Goal: Task Accomplishment & Management: Complete application form

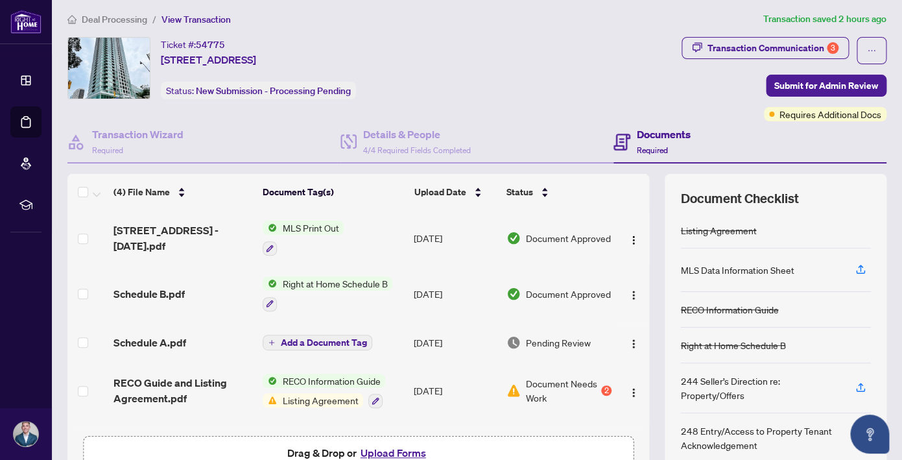
scroll to position [8, 0]
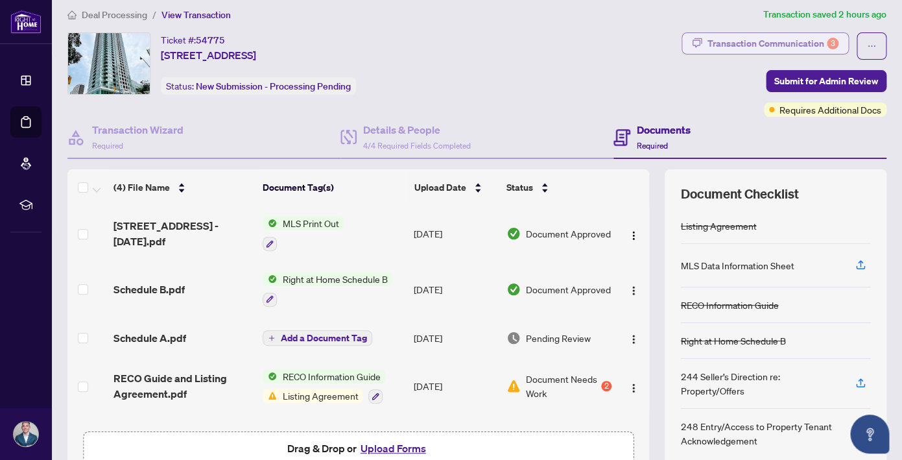
click at [770, 44] on div "Transaction Communication 3" at bounding box center [772, 43] width 131 height 21
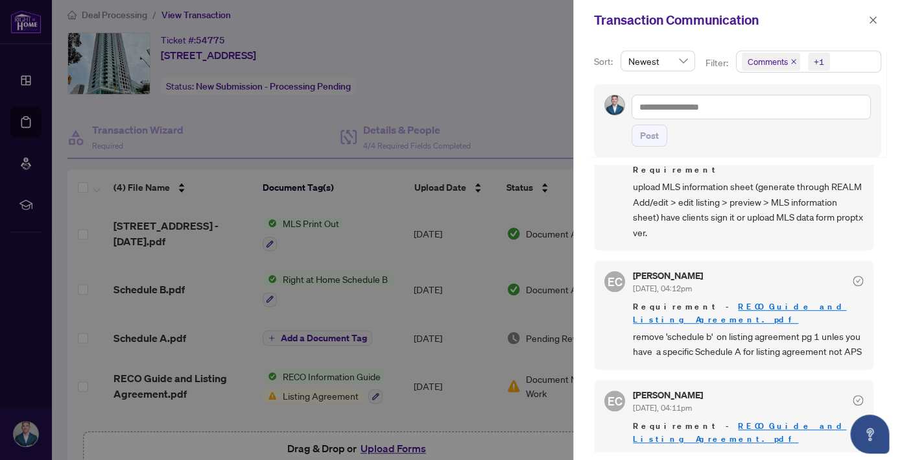
scroll to position [57, 0]
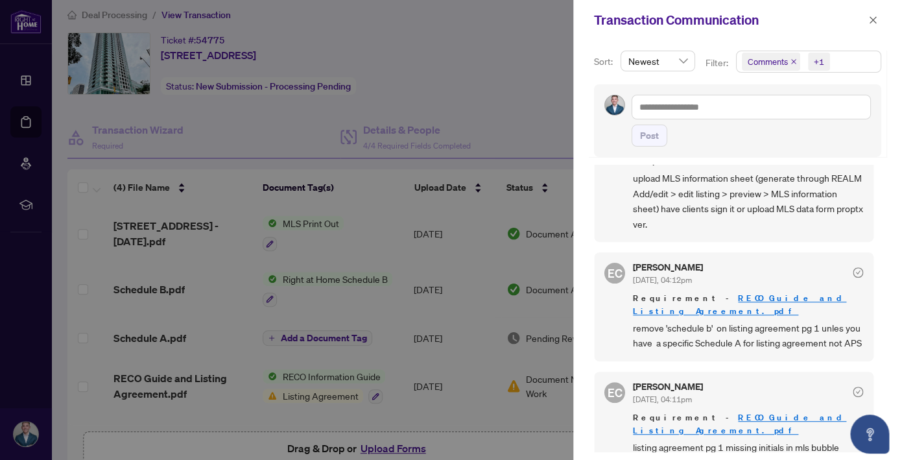
click at [420, 349] on div at bounding box center [451, 230] width 902 height 460
click at [297, 382] on div at bounding box center [451, 230] width 902 height 460
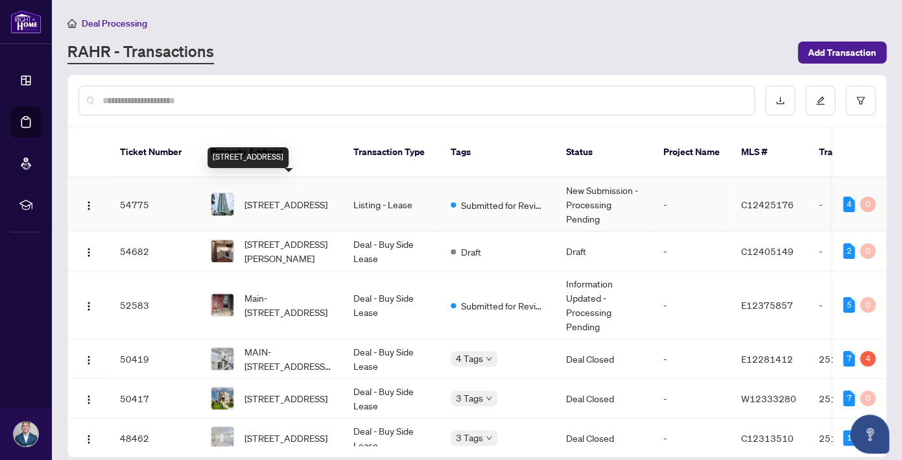
click at [274, 197] on span "[STREET_ADDRESS]" at bounding box center [285, 204] width 83 height 14
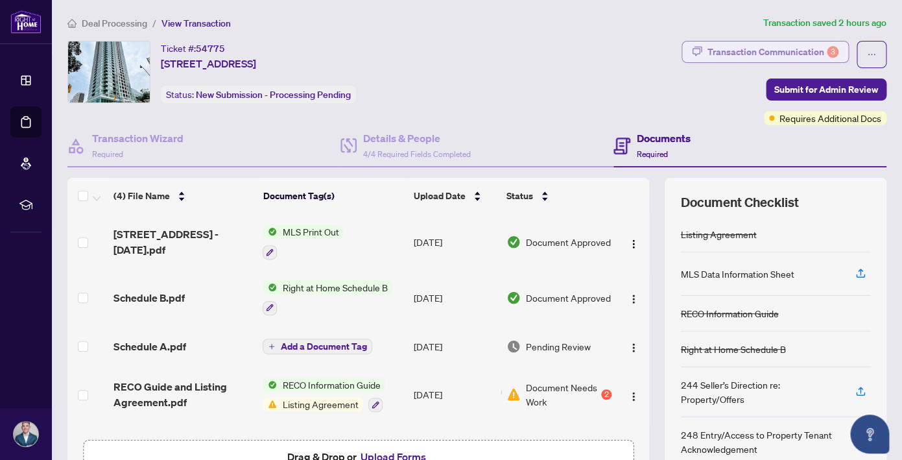
click at [815, 54] on div "Transaction Communication 3" at bounding box center [772, 51] width 131 height 21
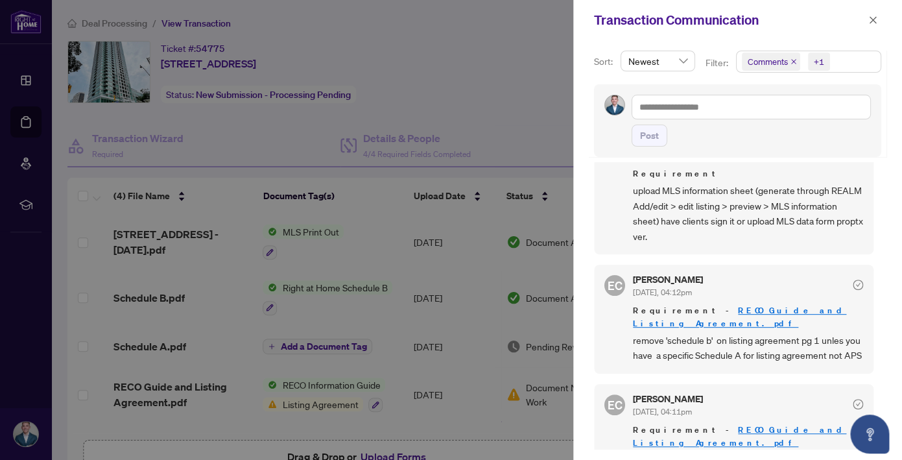
click at [235, 139] on div at bounding box center [451, 230] width 902 height 460
click at [874, 23] on icon "close" at bounding box center [872, 20] width 9 height 9
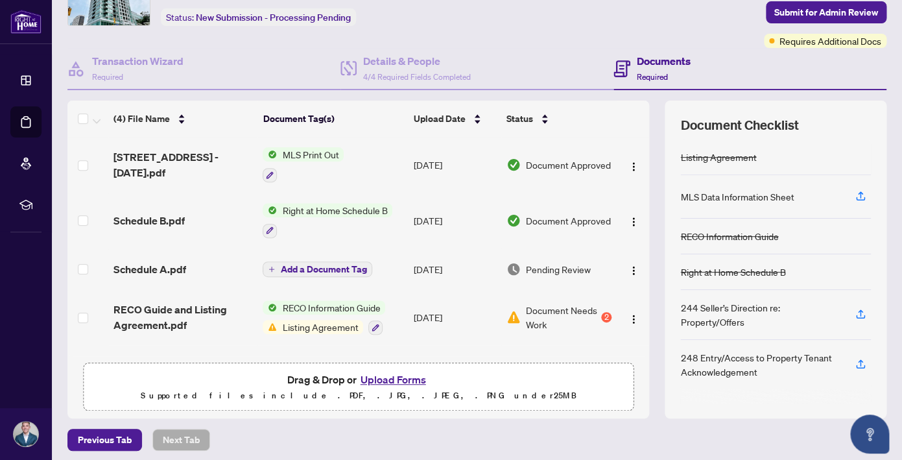
scroll to position [83, 0]
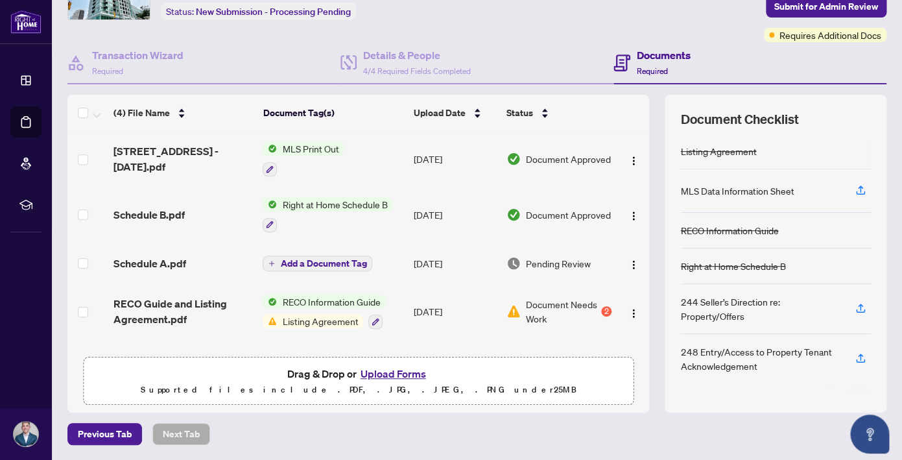
click at [406, 371] on button "Upload Forms" at bounding box center [392, 373] width 73 height 17
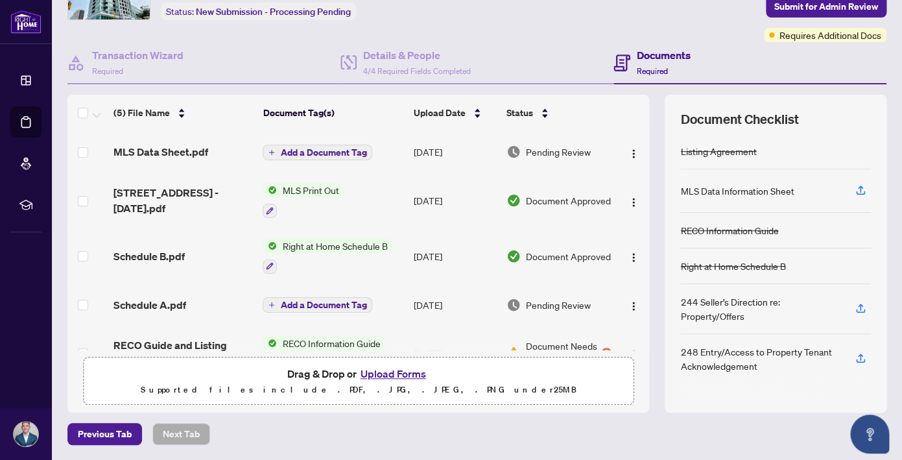
click at [307, 152] on span "Add a Document Tag" at bounding box center [323, 152] width 86 height 9
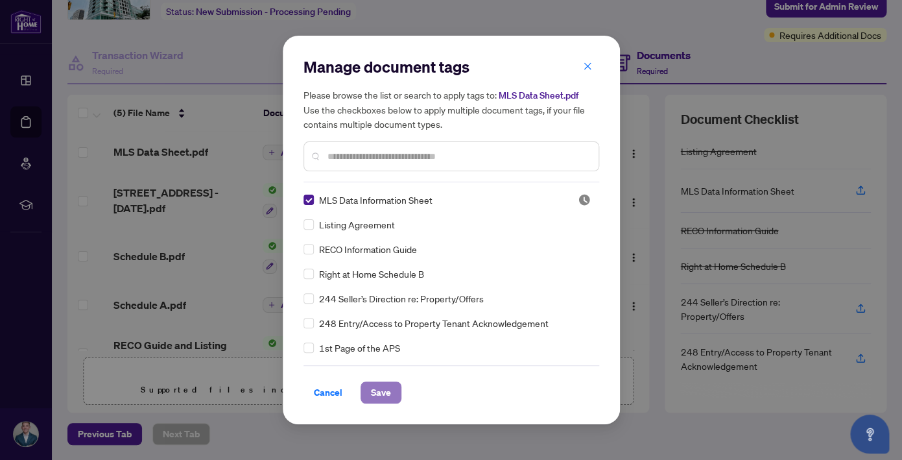
click at [387, 389] on span "Save" at bounding box center [381, 392] width 20 height 21
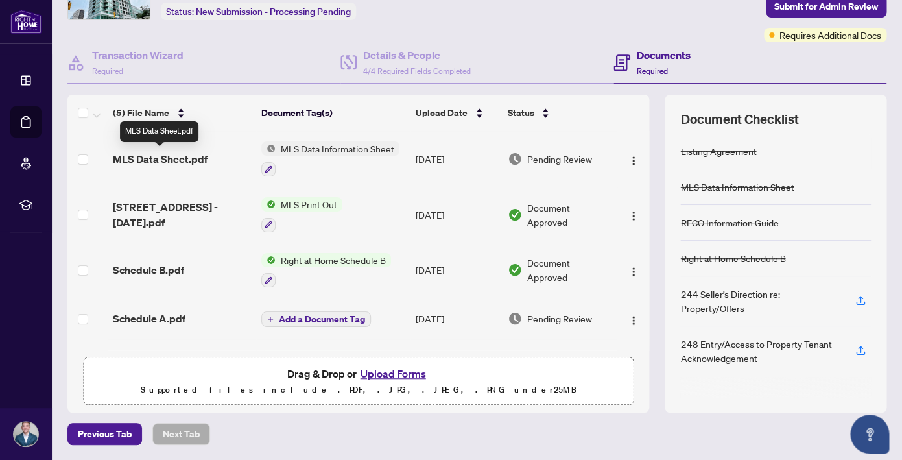
click at [180, 151] on span "MLS Data Sheet.pdf" at bounding box center [160, 159] width 95 height 16
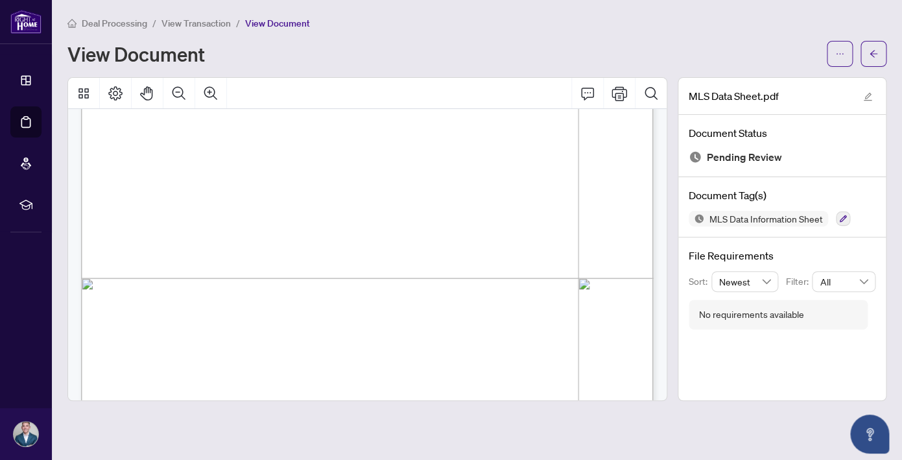
scroll to position [544, 0]
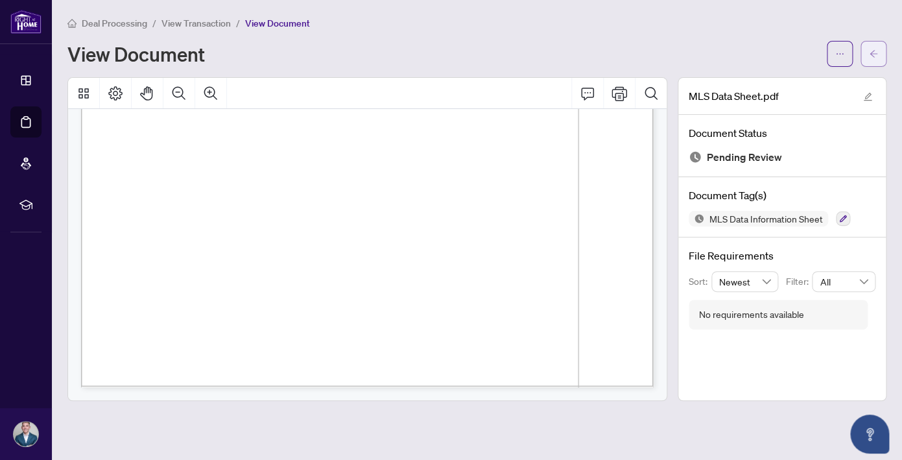
click at [872, 54] on icon "arrow-left" at bounding box center [873, 53] width 8 height 7
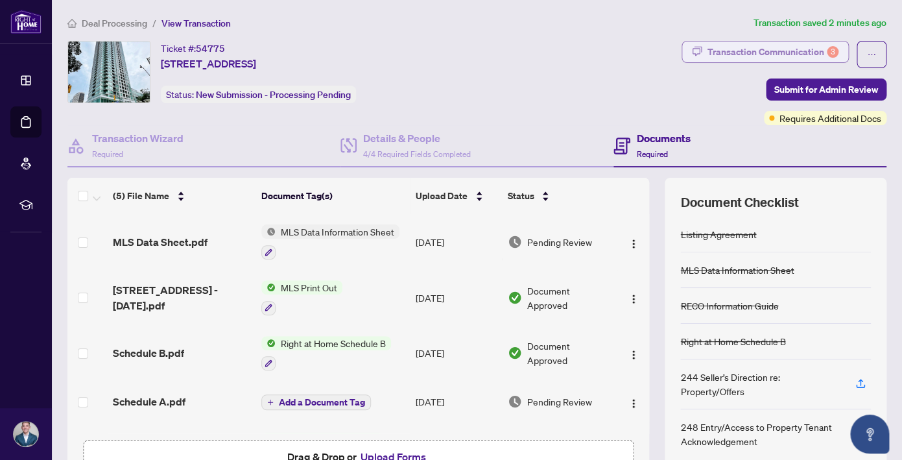
click at [749, 58] on div "Transaction Communication 3" at bounding box center [772, 51] width 131 height 21
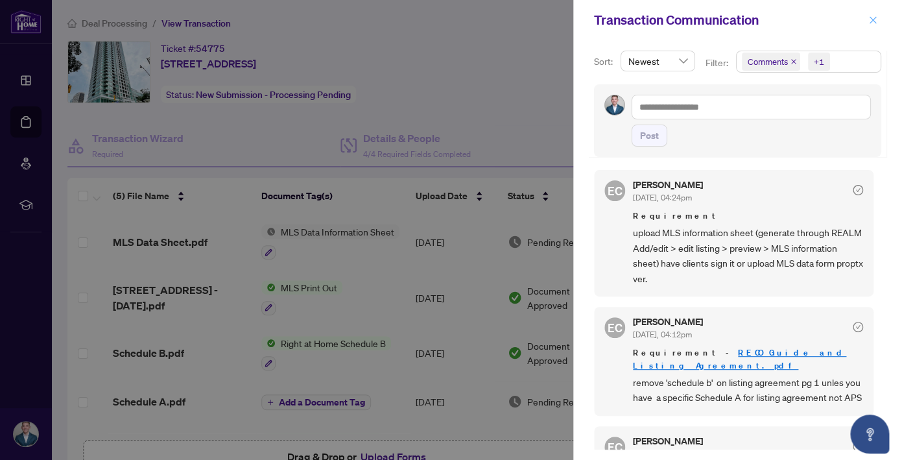
click at [874, 23] on icon "close" at bounding box center [872, 19] width 7 height 7
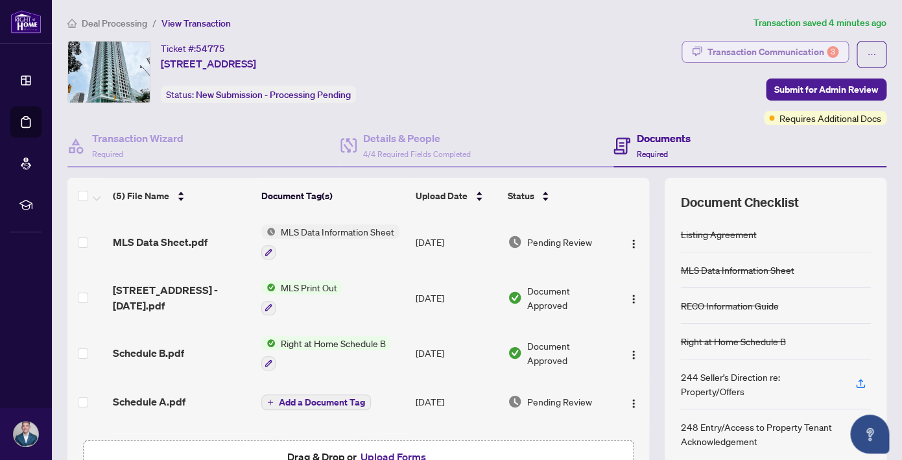
click at [808, 53] on div "Transaction Communication 3" at bounding box center [772, 51] width 131 height 21
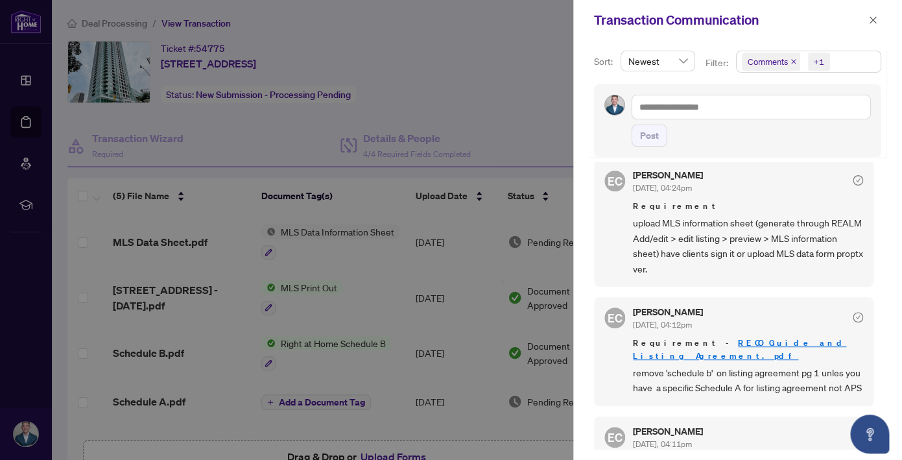
scroll to position [6, 0]
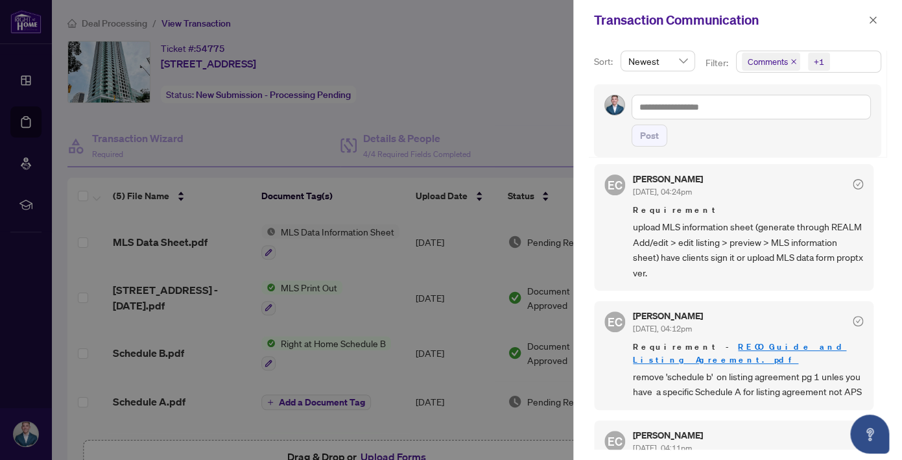
click at [527, 86] on div at bounding box center [451, 230] width 902 height 460
click at [872, 21] on icon "close" at bounding box center [872, 19] width 7 height 7
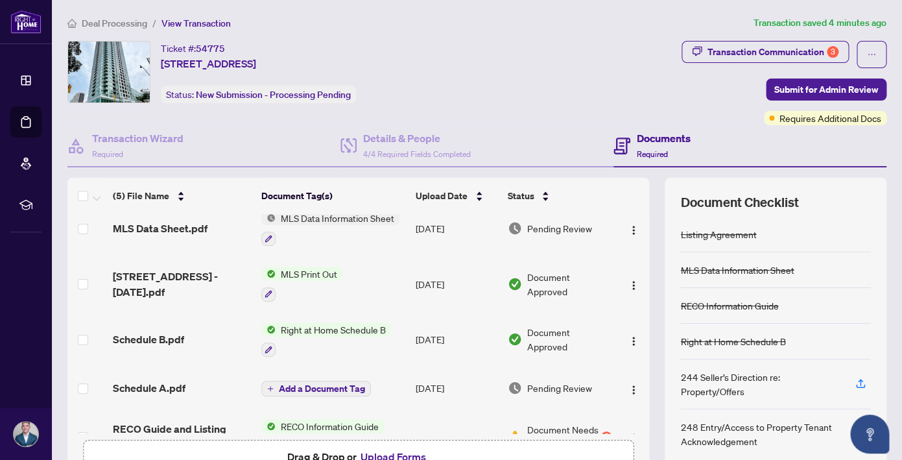
scroll to position [0, 0]
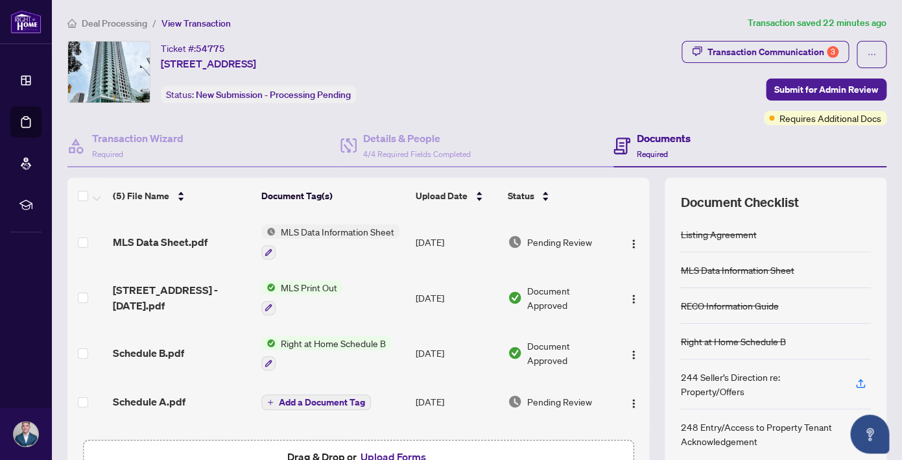
click at [128, 24] on span "Deal Processing" at bounding box center [114, 23] width 65 height 12
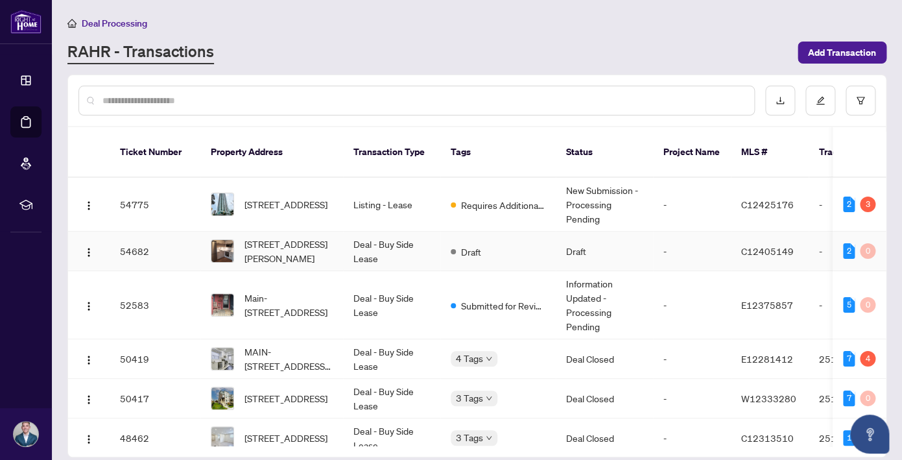
click at [379, 236] on td "Deal - Buy Side Lease" at bounding box center [391, 251] width 97 height 40
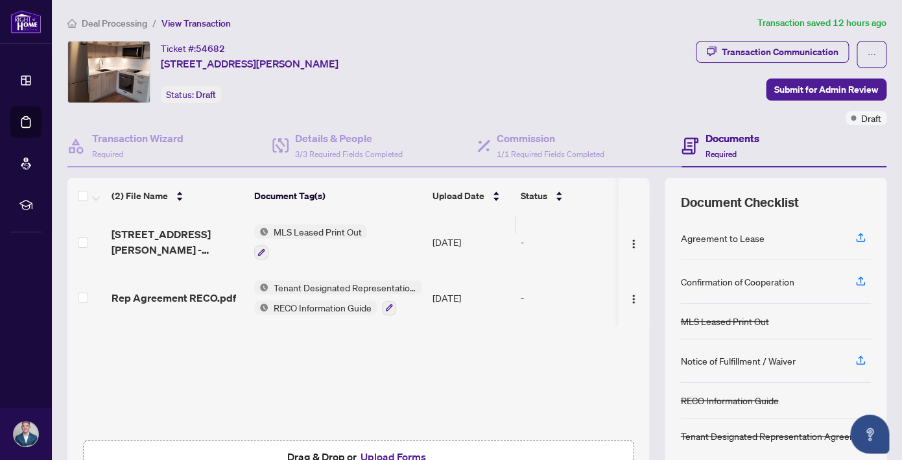
scroll to position [71, 0]
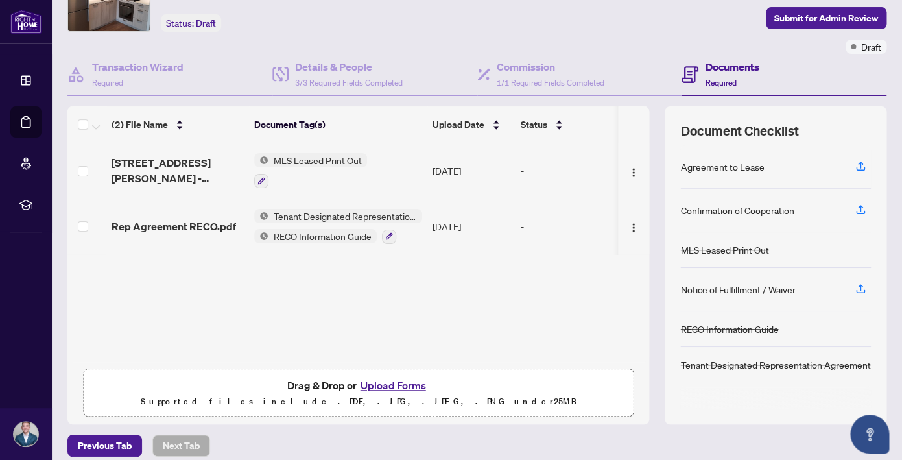
click at [386, 382] on button "Upload Forms" at bounding box center [392, 385] width 73 height 17
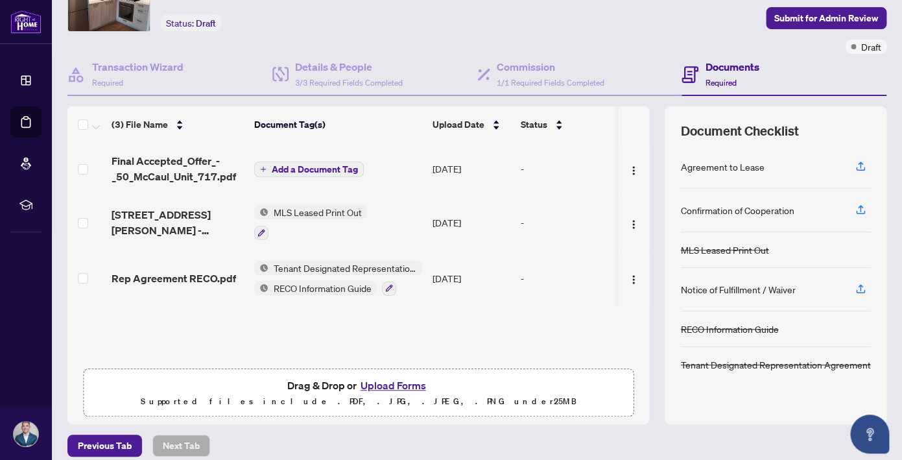
click at [326, 170] on span "Add a Document Tag" at bounding box center [315, 169] width 86 height 9
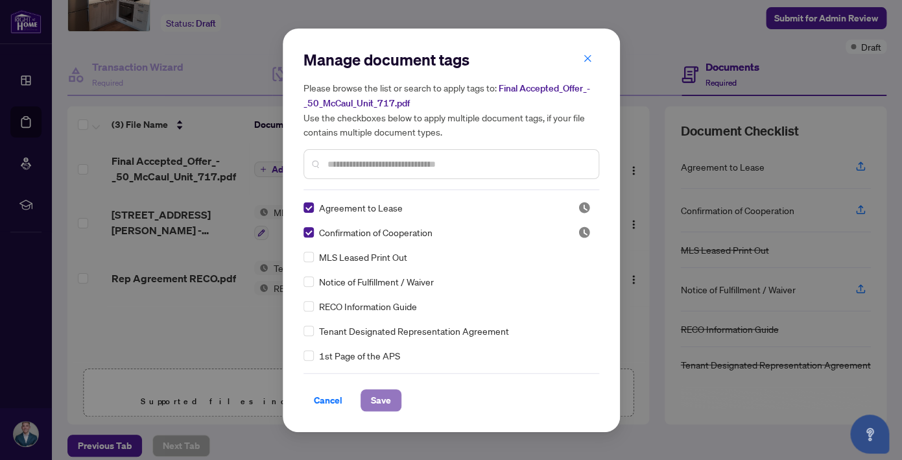
click at [385, 400] on span "Save" at bounding box center [381, 400] width 20 height 21
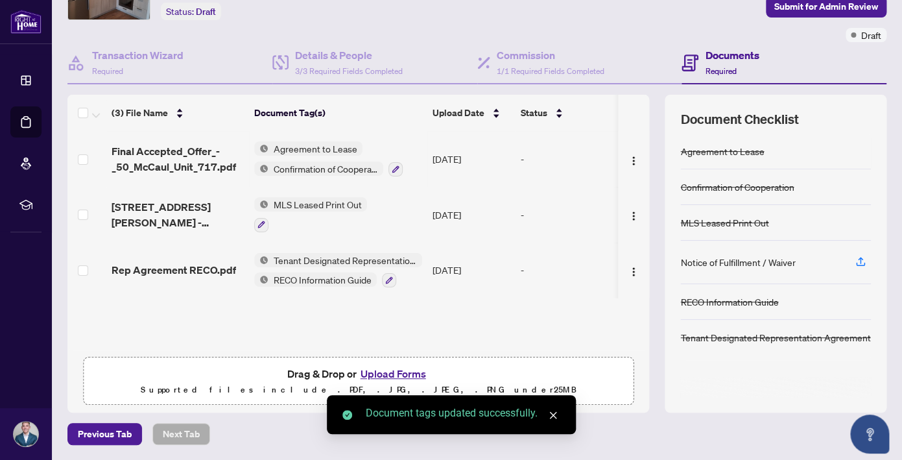
scroll to position [0, 0]
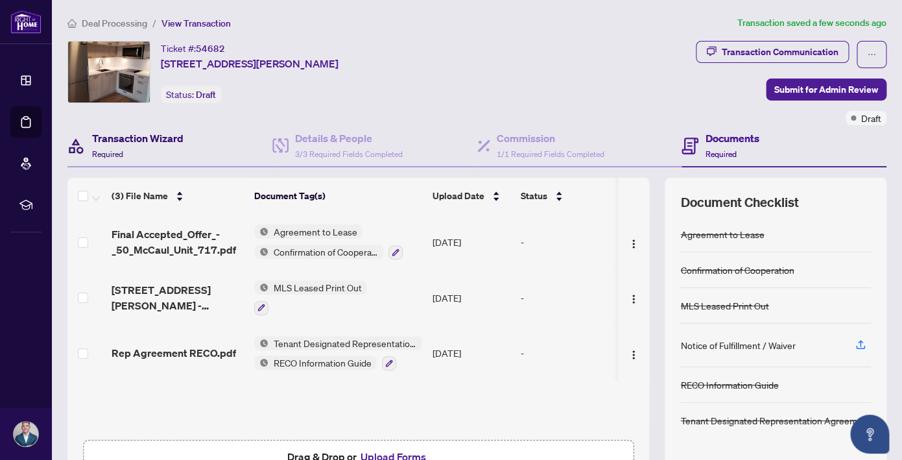
click at [118, 140] on h4 "Transaction Wizard" at bounding box center [137, 138] width 91 height 16
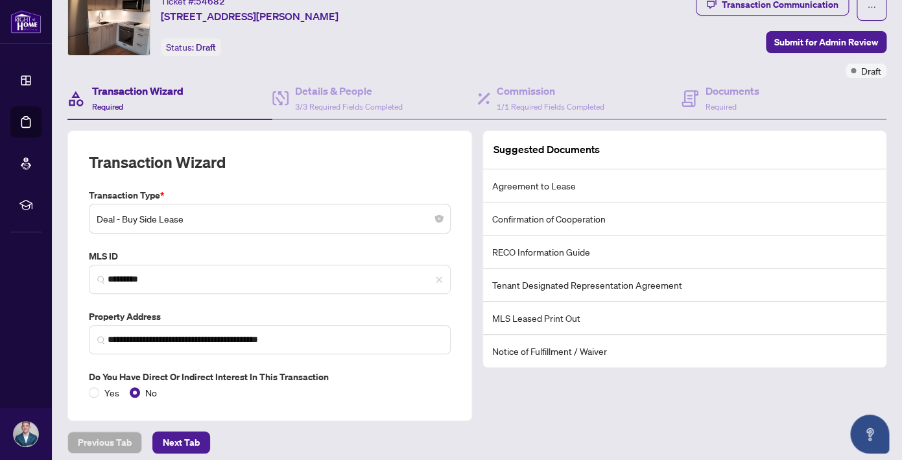
scroll to position [56, 0]
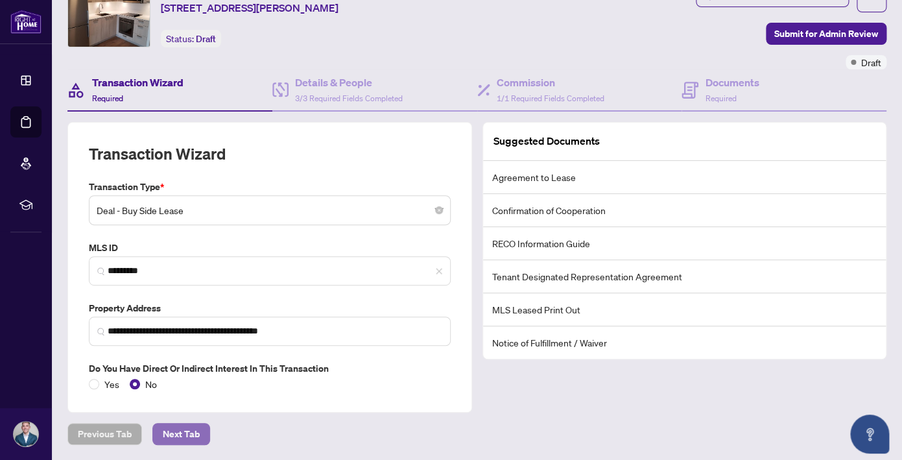
click at [183, 433] on span "Next Tab" at bounding box center [181, 433] width 37 height 21
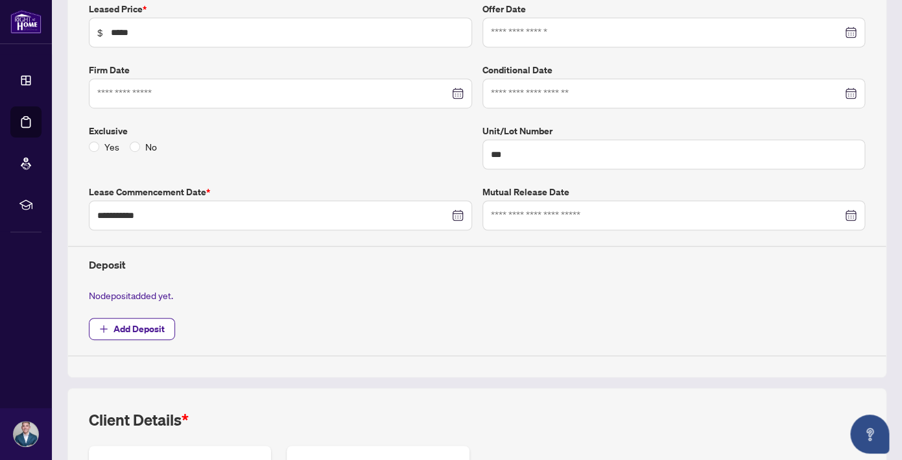
scroll to position [235, 0]
click at [153, 323] on span "Add Deposit" at bounding box center [138, 327] width 51 height 21
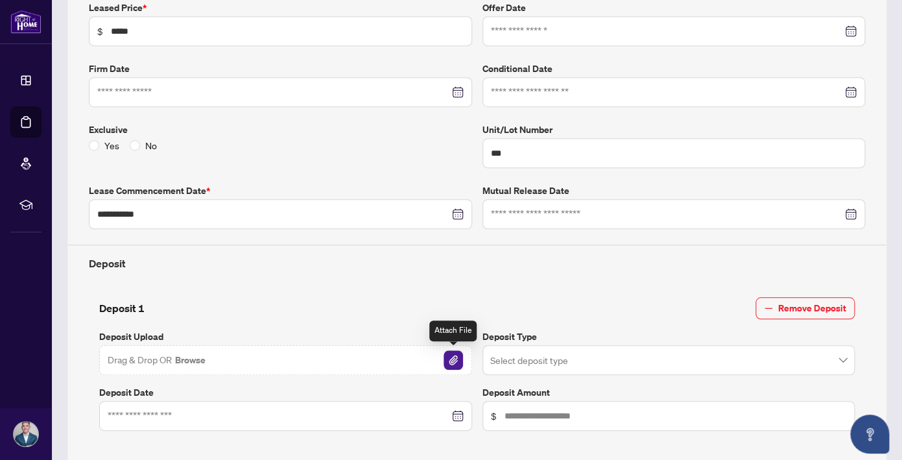
click at [453, 360] on img "button" at bounding box center [452, 359] width 19 height 19
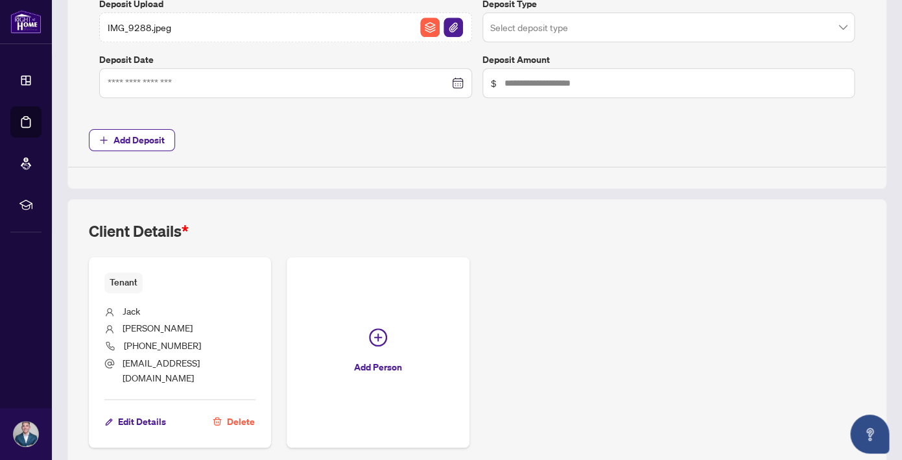
scroll to position [610, 0]
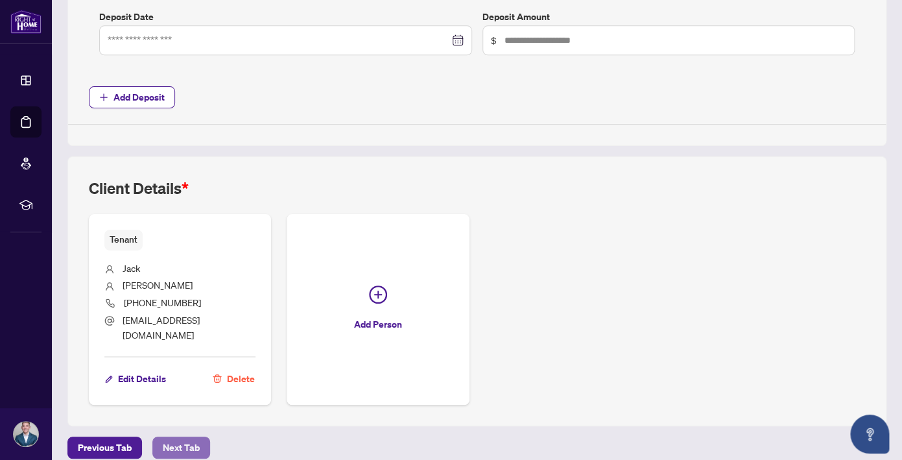
click at [182, 437] on span "Next Tab" at bounding box center [181, 447] width 37 height 21
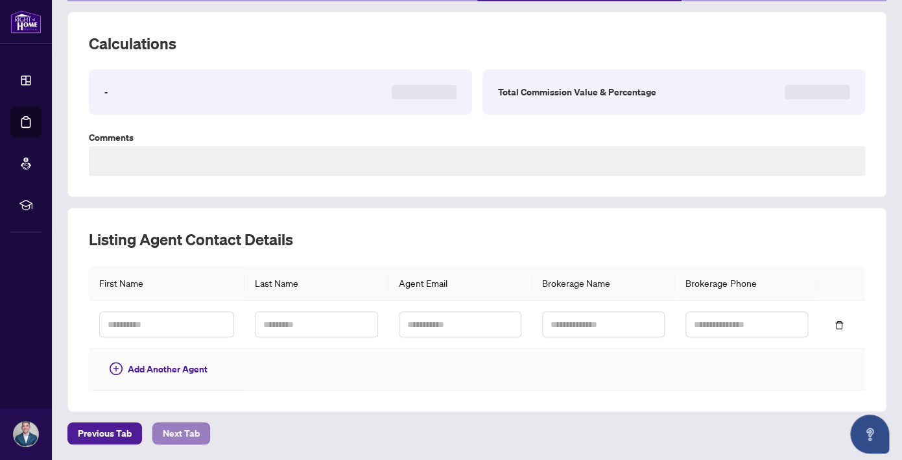
scroll to position [97, 0]
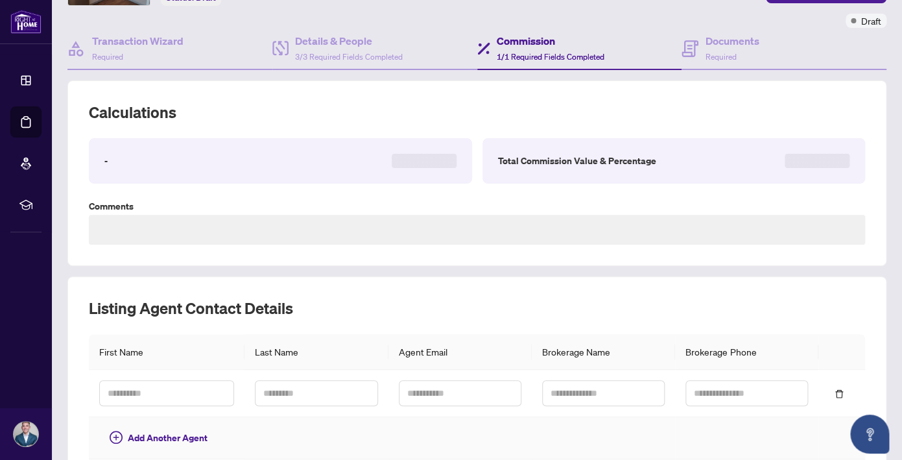
type textarea "**********"
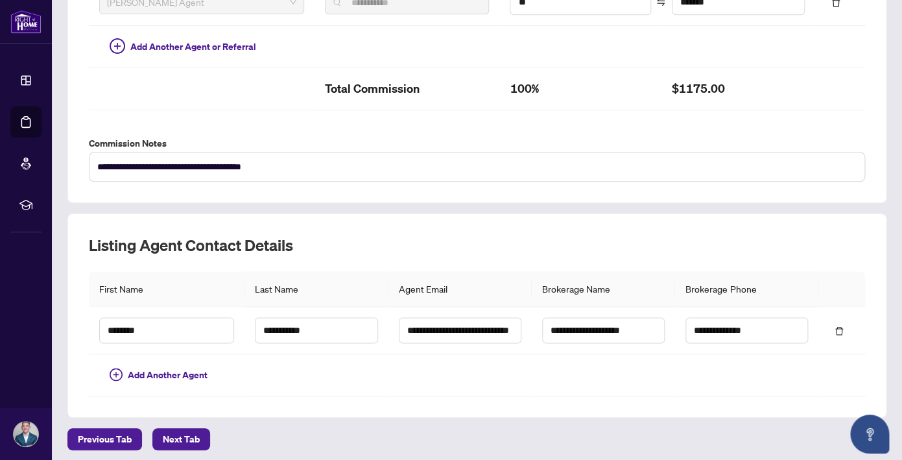
scroll to position [443, 0]
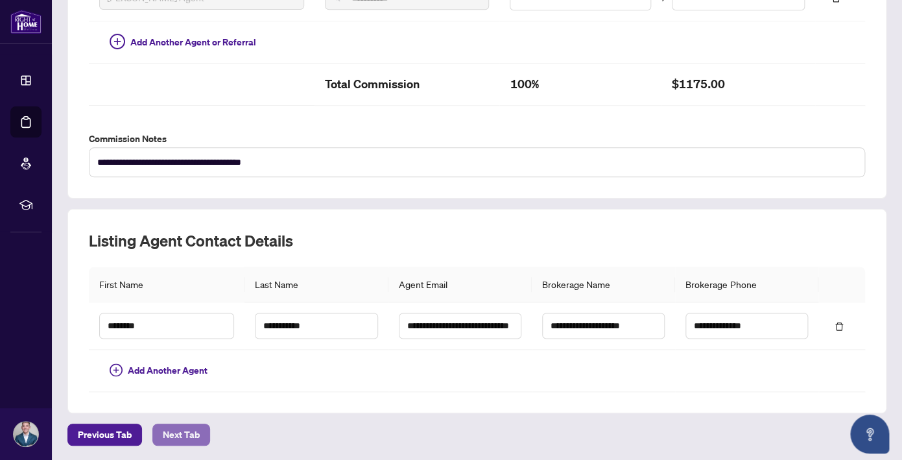
click at [180, 432] on span "Next Tab" at bounding box center [181, 434] width 37 height 21
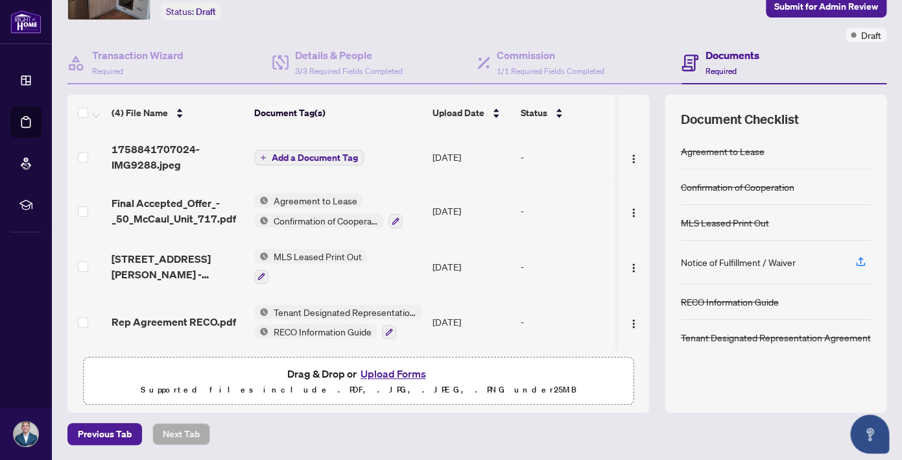
click at [288, 156] on span "Add a Document Tag" at bounding box center [315, 157] width 86 height 9
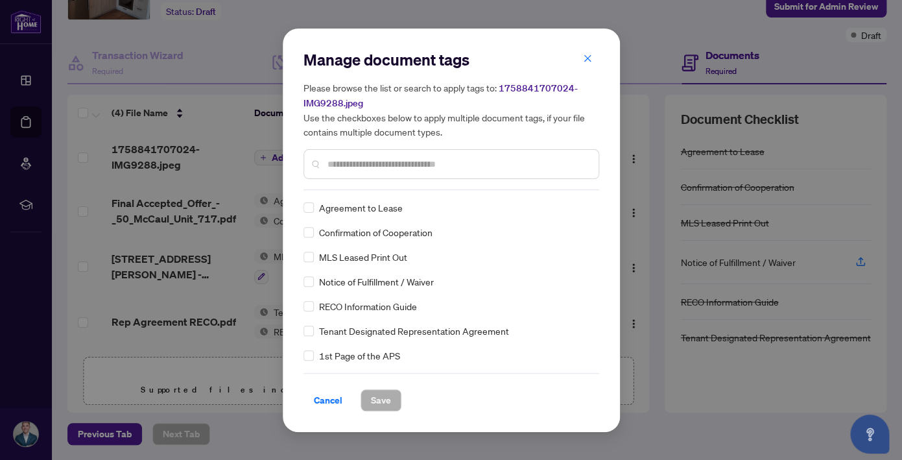
click at [389, 165] on input "text" at bounding box center [457, 164] width 261 height 14
type input "*******"
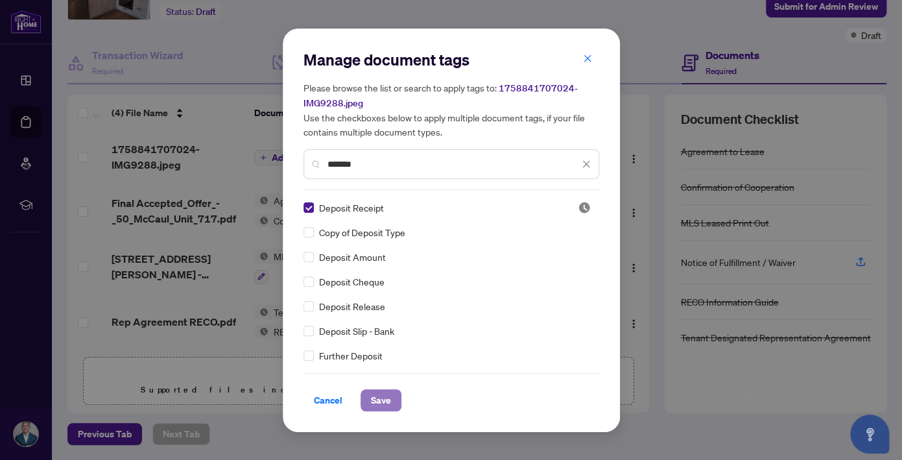
click at [380, 397] on span "Save" at bounding box center [381, 400] width 20 height 21
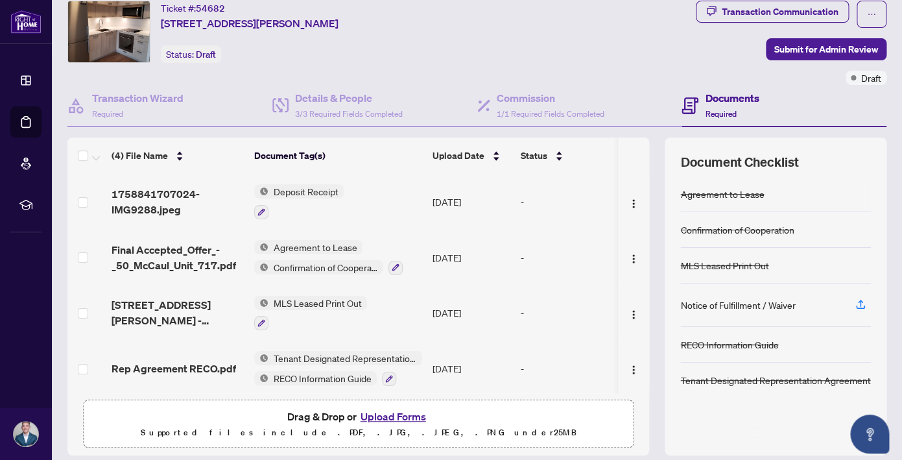
scroll to position [0, 0]
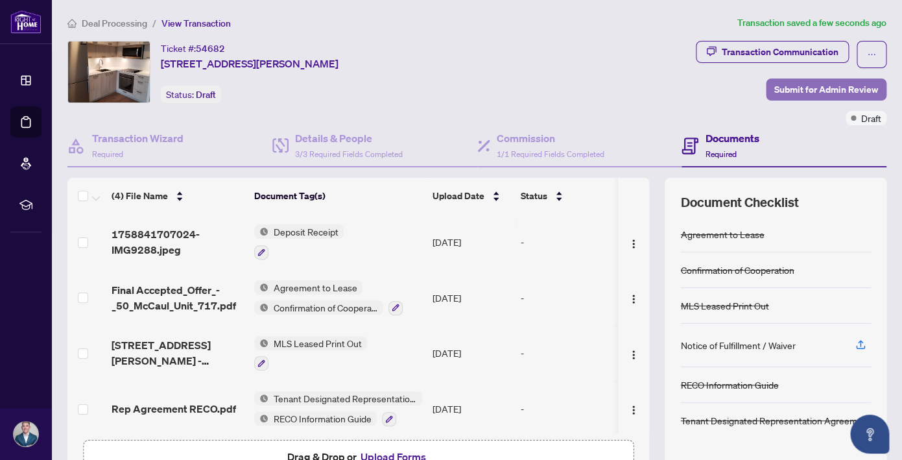
click at [816, 87] on span "Submit for Admin Review" at bounding box center [826, 89] width 104 height 21
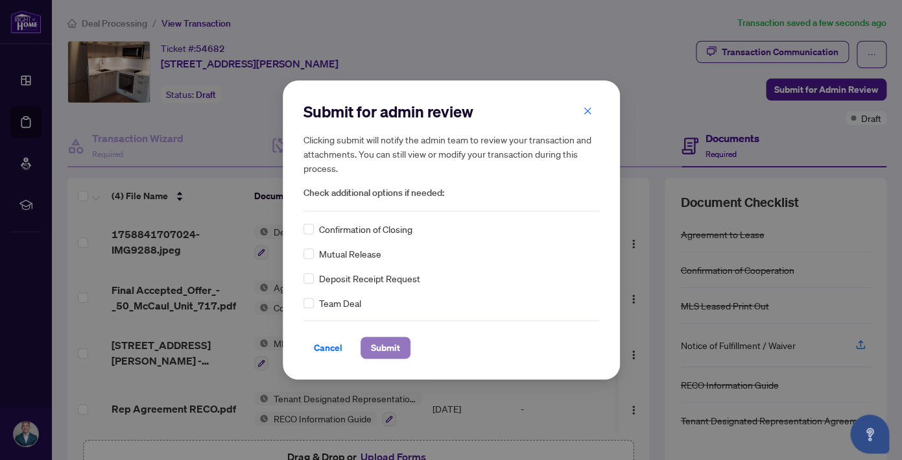
click at [397, 345] on span "Submit" at bounding box center [385, 347] width 29 height 21
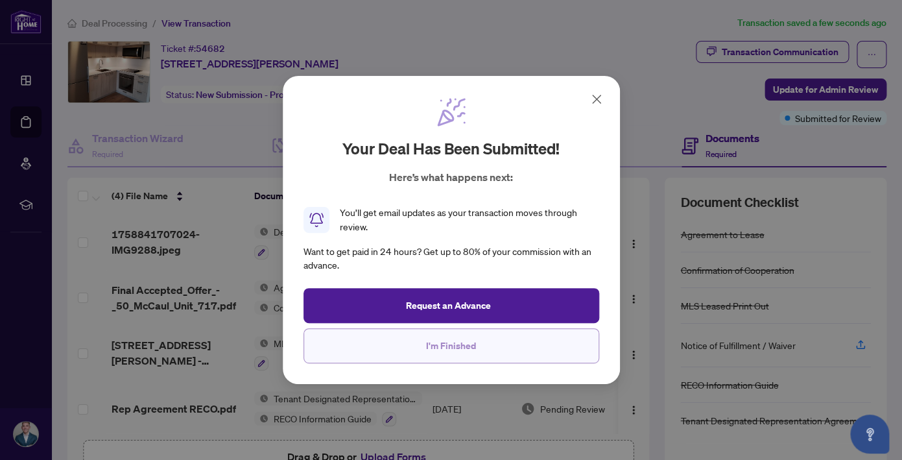
click at [458, 355] on span "I'm Finished" at bounding box center [451, 345] width 50 height 21
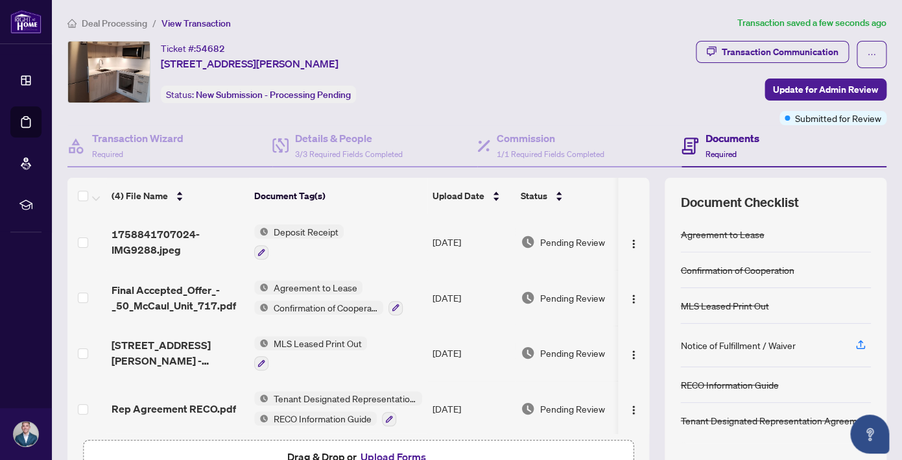
click at [107, 24] on span "Deal Processing" at bounding box center [114, 23] width 65 height 12
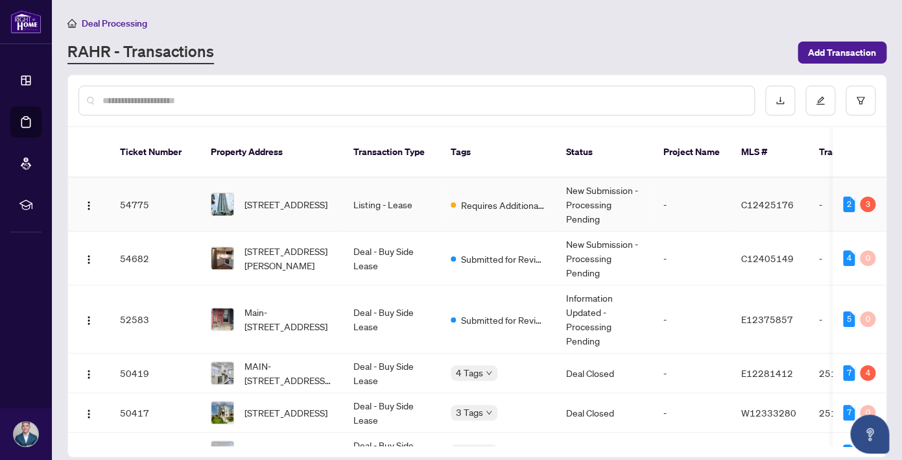
click at [358, 186] on td "Listing - Lease" at bounding box center [391, 205] width 97 height 54
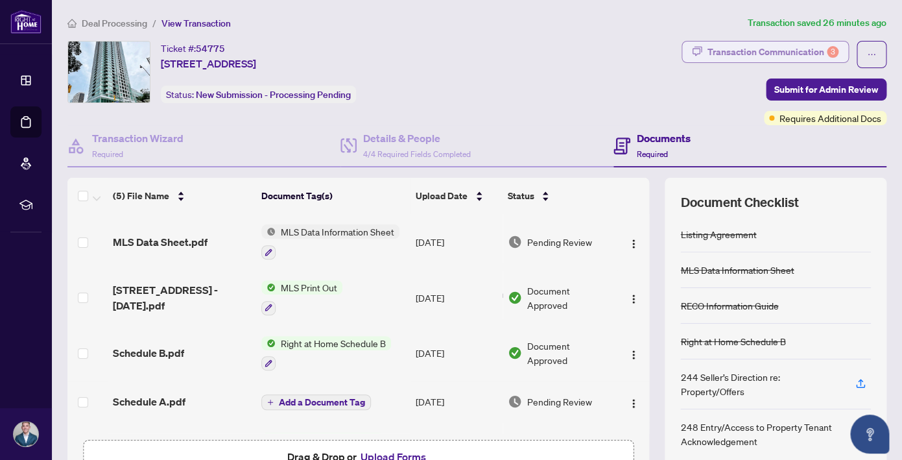
click at [807, 58] on div "Transaction Communication 3" at bounding box center [772, 51] width 131 height 21
type textarea "**********"
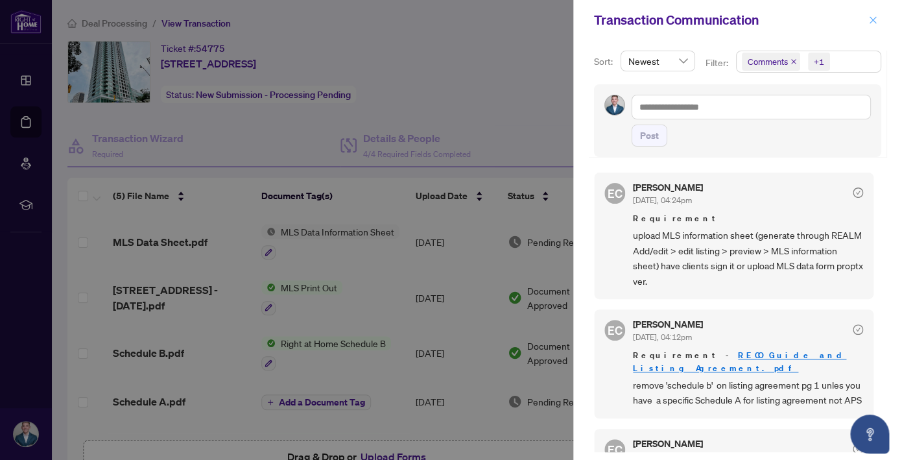
click at [874, 18] on icon "close" at bounding box center [872, 19] width 7 height 7
